Goal: Transaction & Acquisition: Purchase product/service

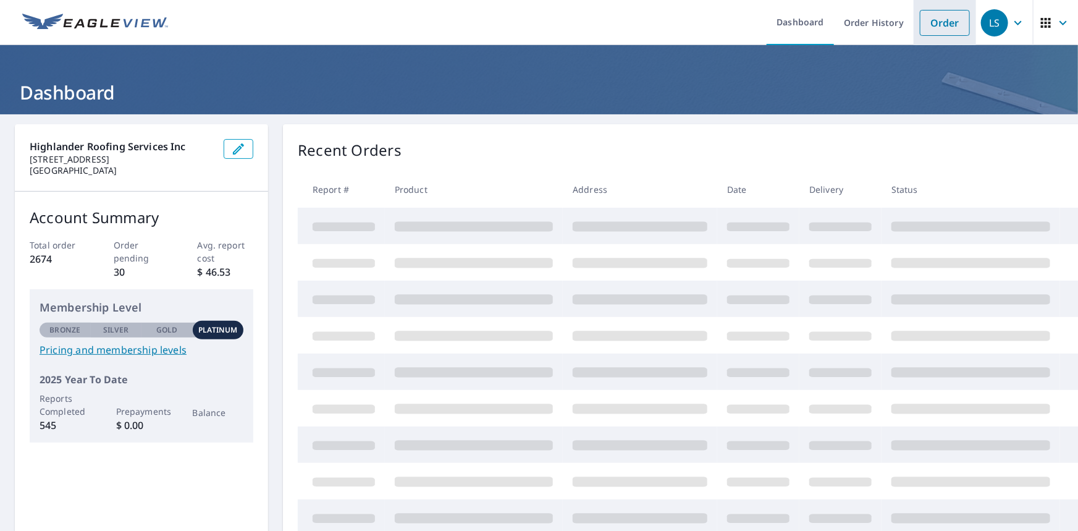
click at [925, 25] on link "Order" at bounding box center [945, 23] width 50 height 26
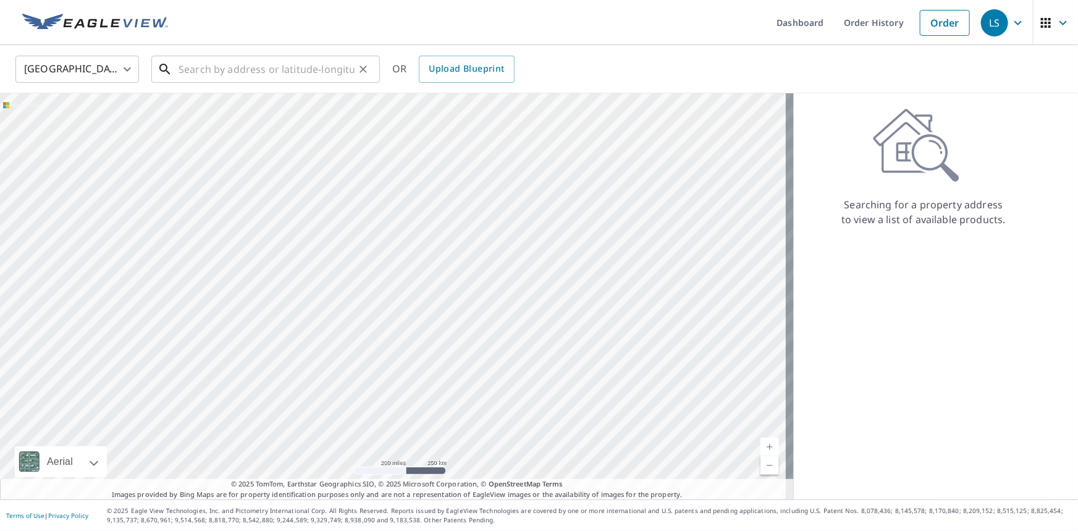
click at [277, 70] on input "text" at bounding box center [267, 69] width 176 height 35
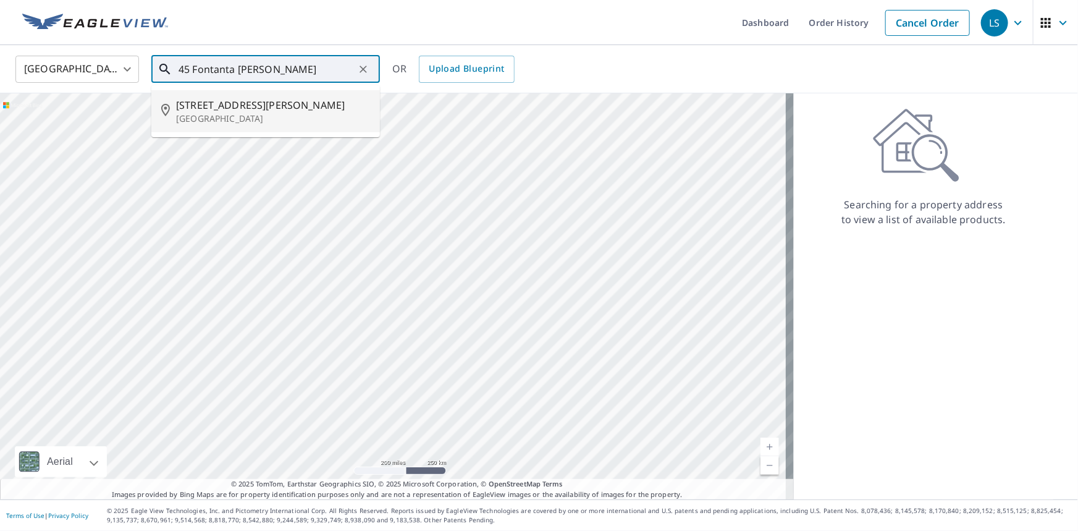
click at [297, 106] on span "[STREET_ADDRESS][PERSON_NAME]" at bounding box center [273, 105] width 194 height 15
type input "[STREET_ADDRESS][PERSON_NAME][PERSON_NAME]"
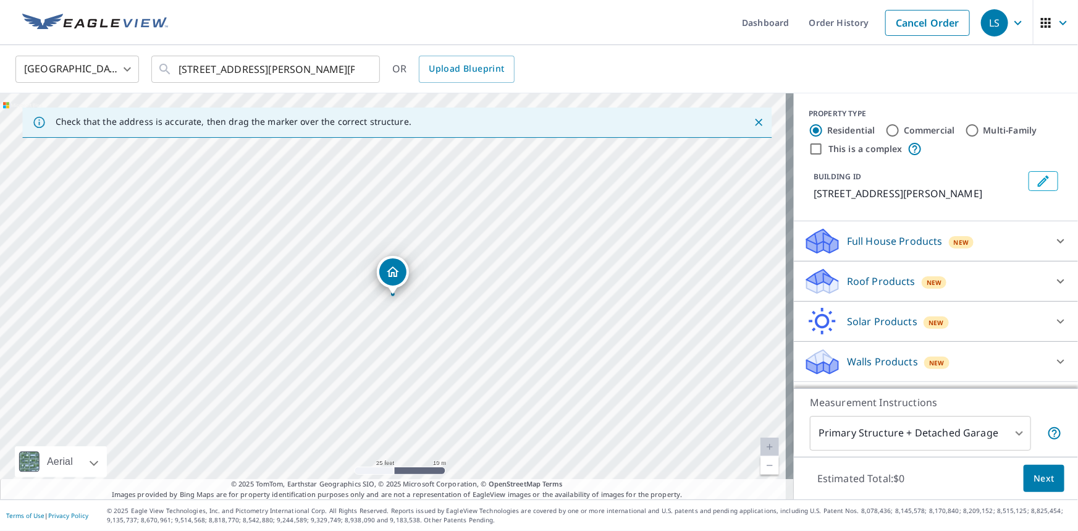
click at [1004, 256] on div "Full House Products New" at bounding box center [925, 241] width 242 height 29
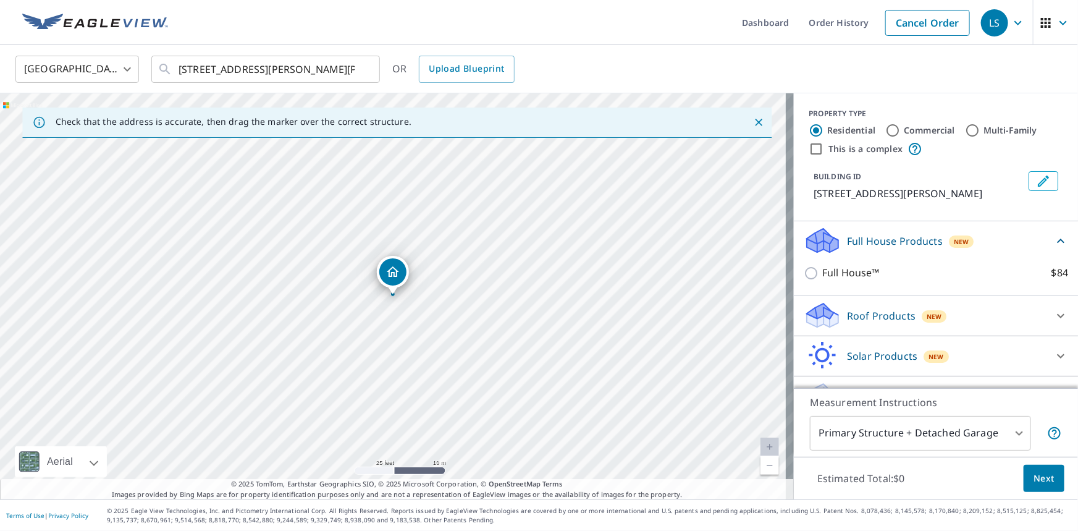
click at [996, 252] on div "Full House Products New" at bounding box center [929, 240] width 250 height 29
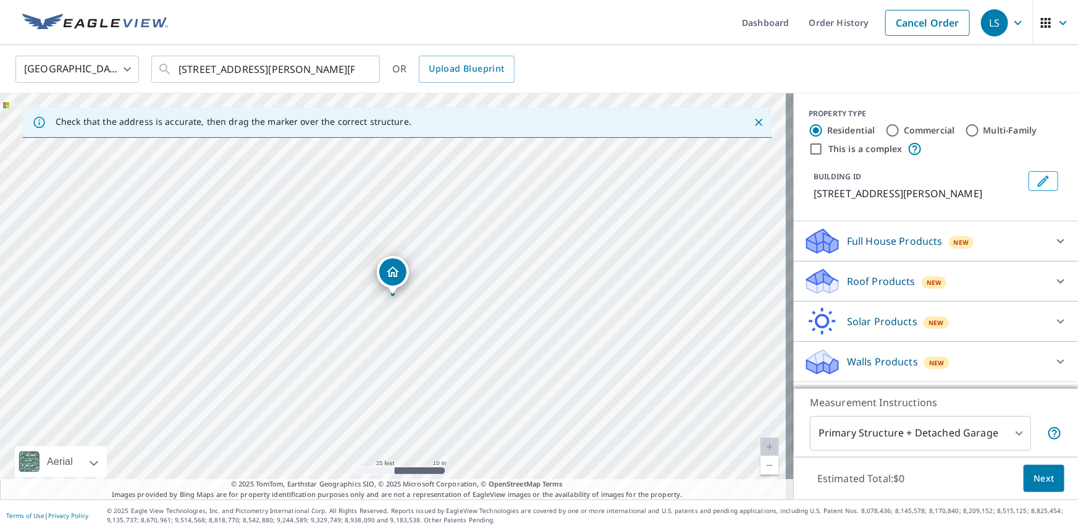
click at [927, 287] on span "New" at bounding box center [934, 282] width 15 height 10
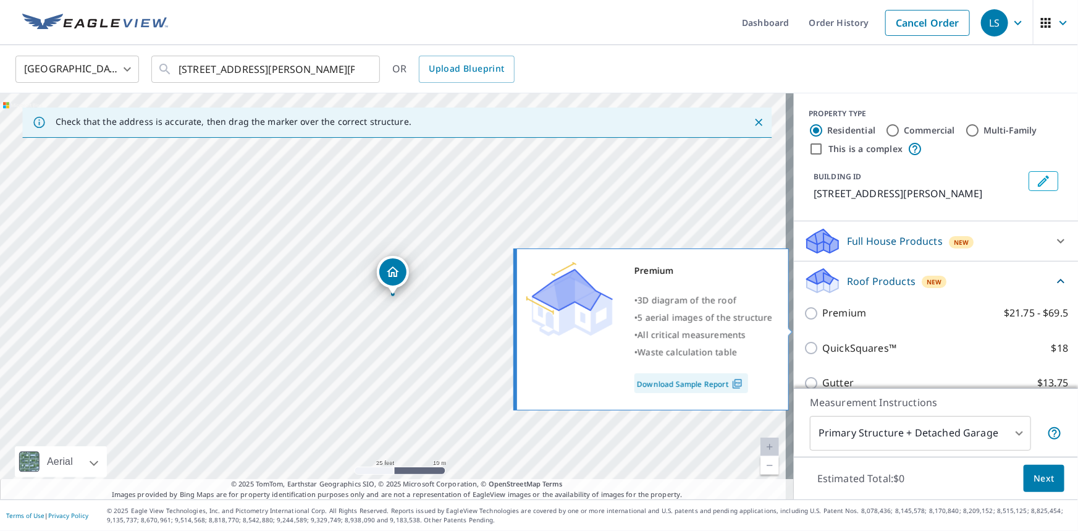
click at [808, 321] on input "Premium $21.75 - $69.5" at bounding box center [813, 313] width 19 height 15
checkbox input "true"
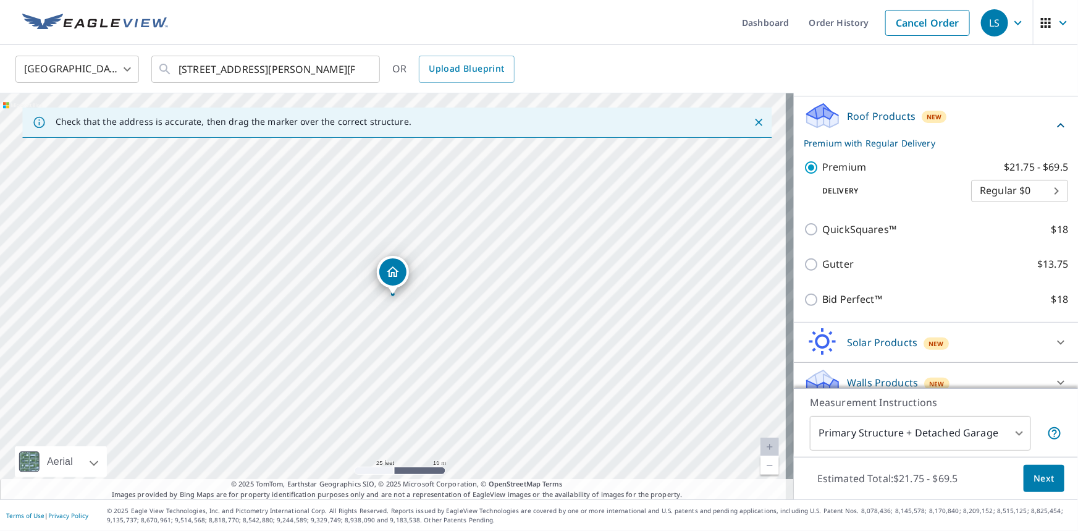
scroll to position [195, 0]
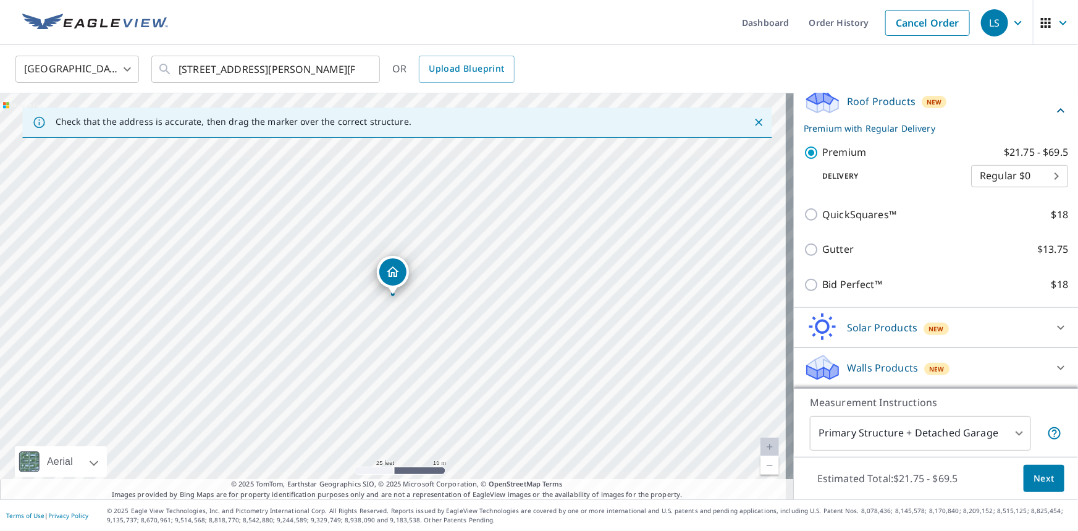
click at [968, 431] on body "LS LS Dashboard Order History Cancel Order LS [GEOGRAPHIC_DATA] [GEOGRAPHIC_DAT…" at bounding box center [539, 265] width 1078 height 531
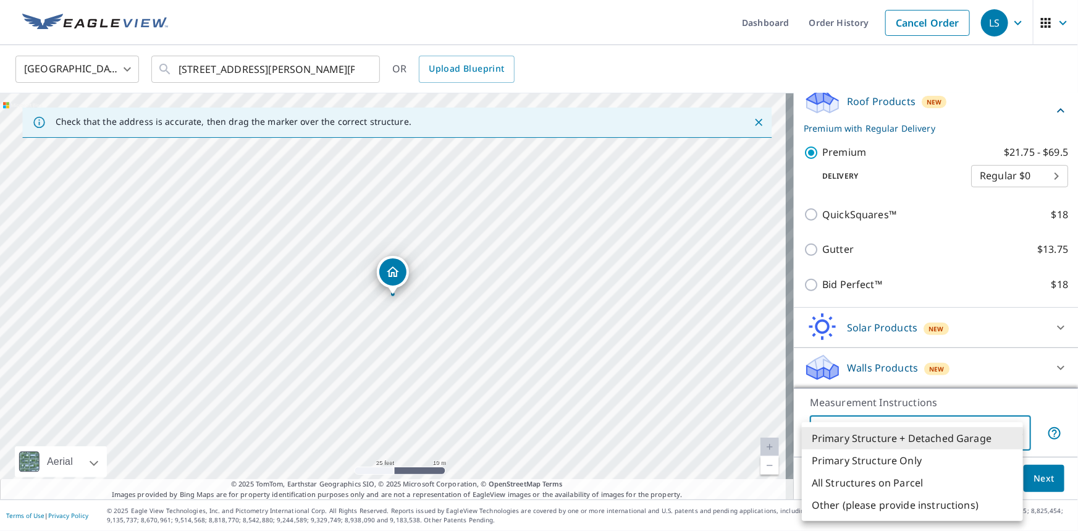
click at [915, 468] on li "Primary Structure Only" at bounding box center [912, 460] width 221 height 22
type input "2"
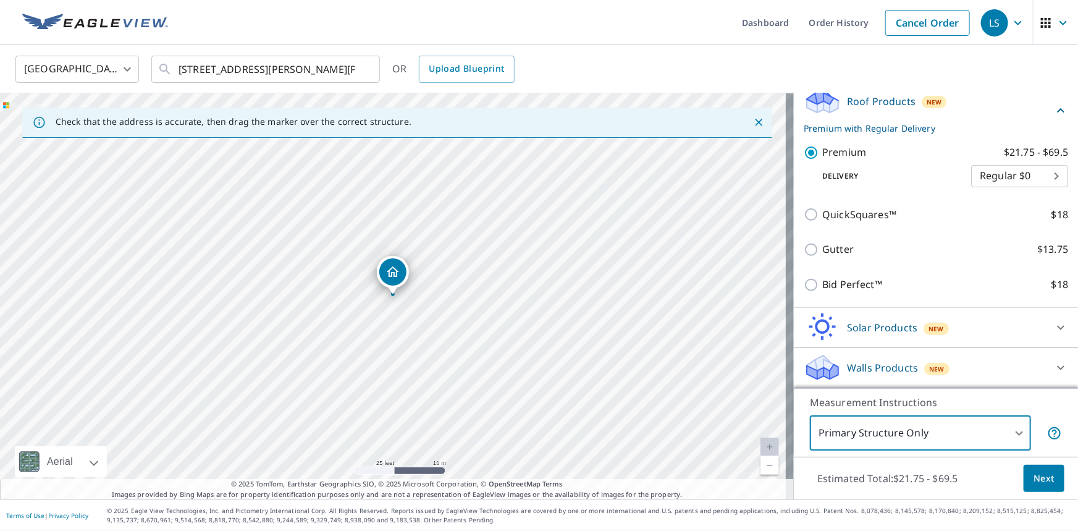
click at [1034, 476] on span "Next" at bounding box center [1044, 478] width 21 height 15
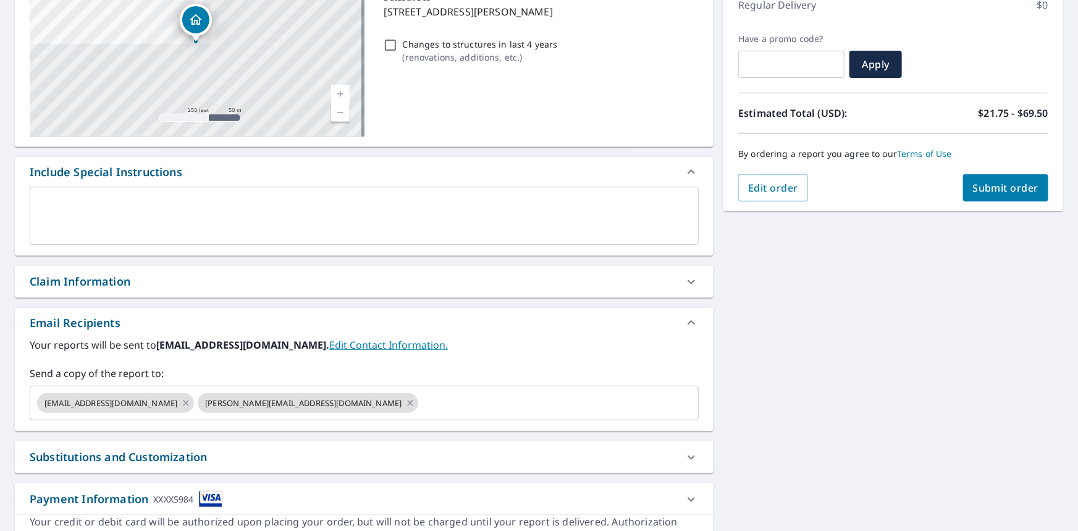
scroll to position [224, 0]
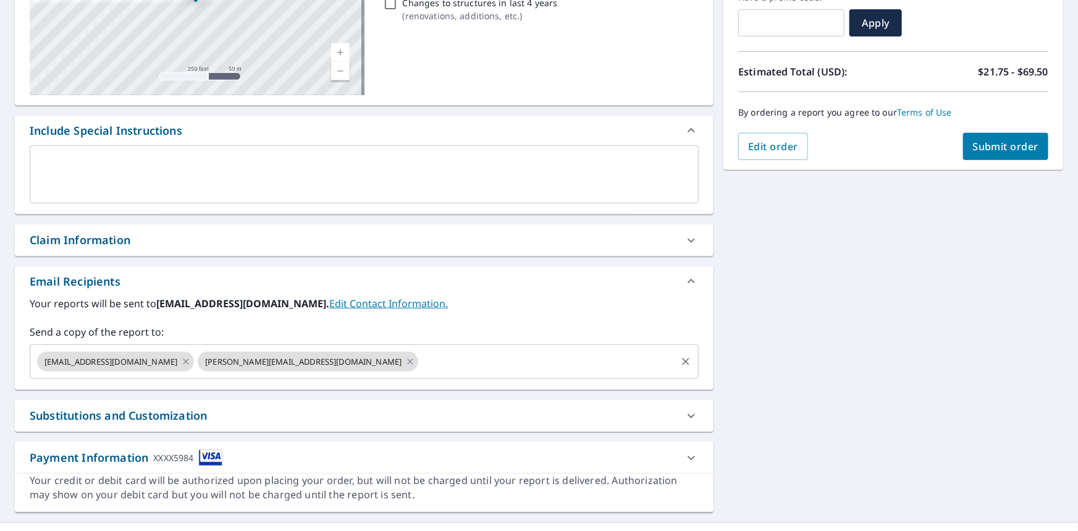
click at [181, 364] on icon at bounding box center [186, 362] width 10 height 14
click at [245, 364] on icon at bounding box center [250, 362] width 10 height 14
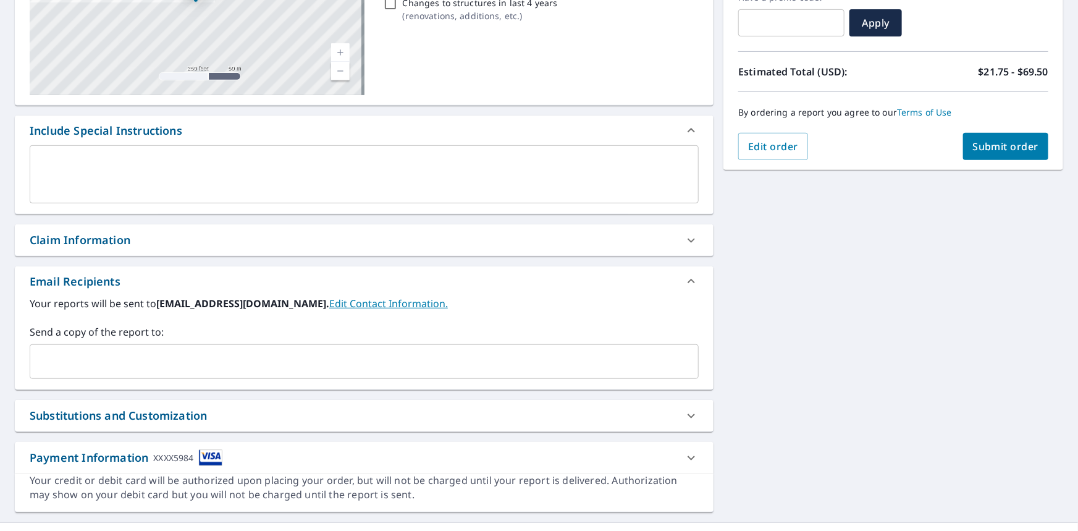
click at [154, 364] on input "text" at bounding box center [355, 361] width 640 height 23
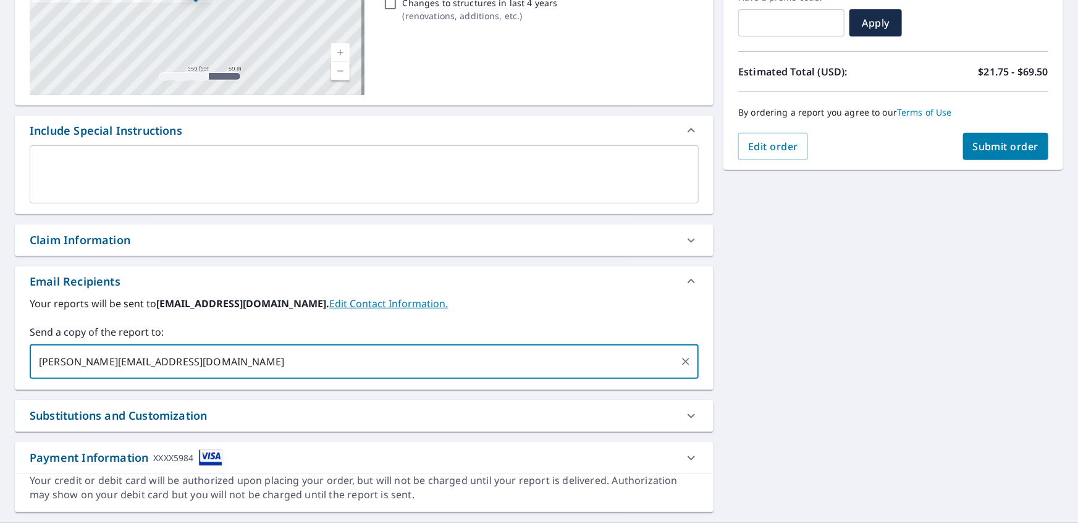
type input "[PERSON_NAME][EMAIL_ADDRESS][DOMAIN_NAME]"
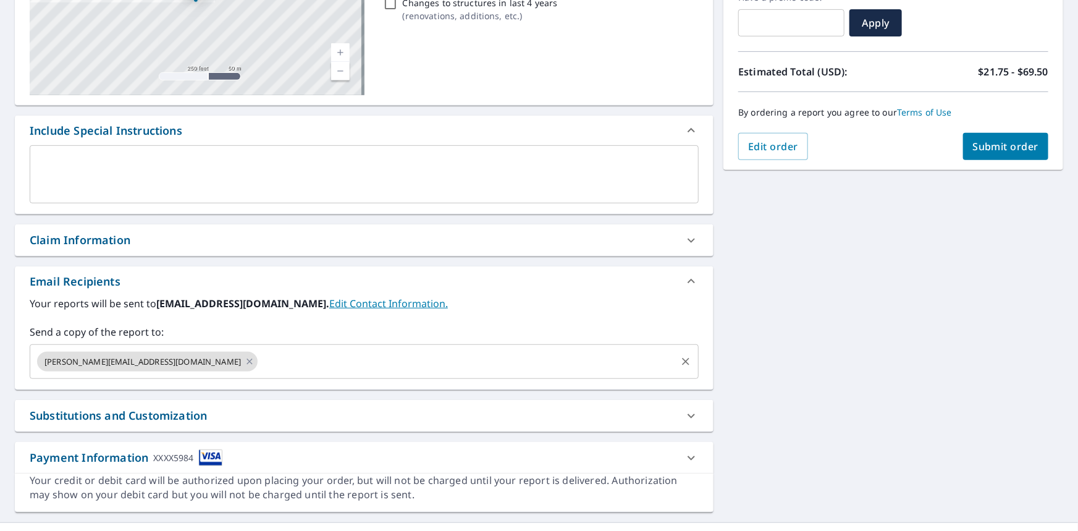
click at [328, 331] on label "Send a copy of the report to:" at bounding box center [364, 331] width 669 height 15
click at [988, 145] on span "Submit order" at bounding box center [1006, 147] width 66 height 14
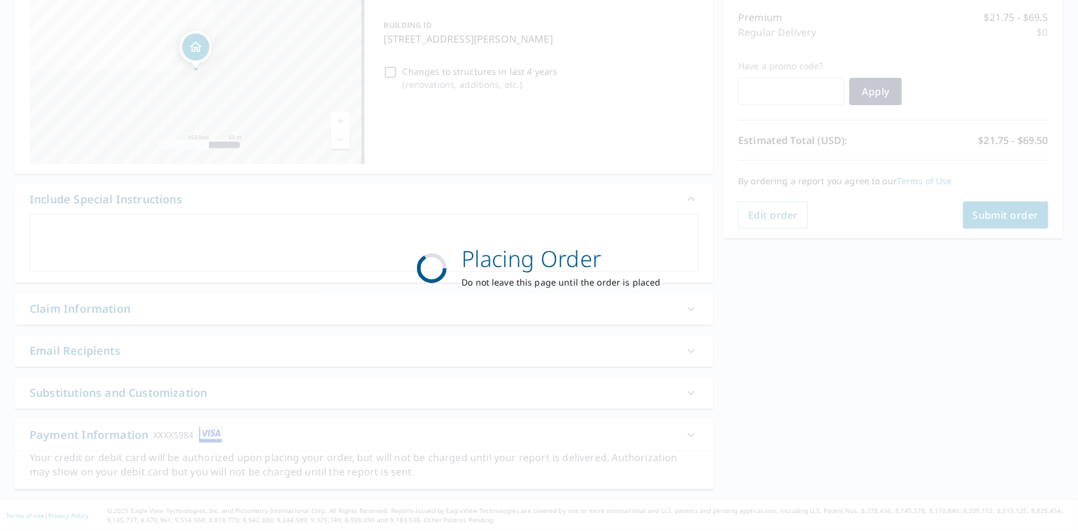
scroll to position [155, 0]
